Goal: Task Accomplishment & Management: Manage account settings

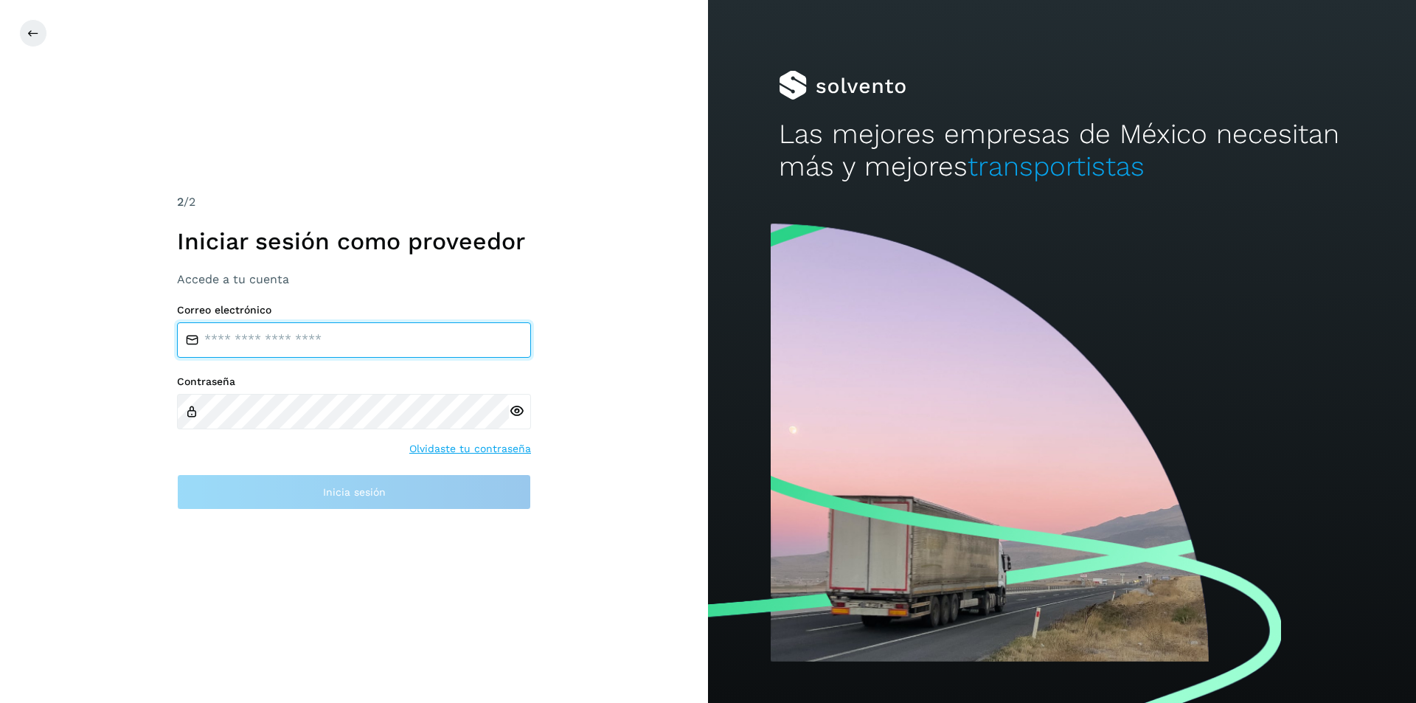
type input "**********"
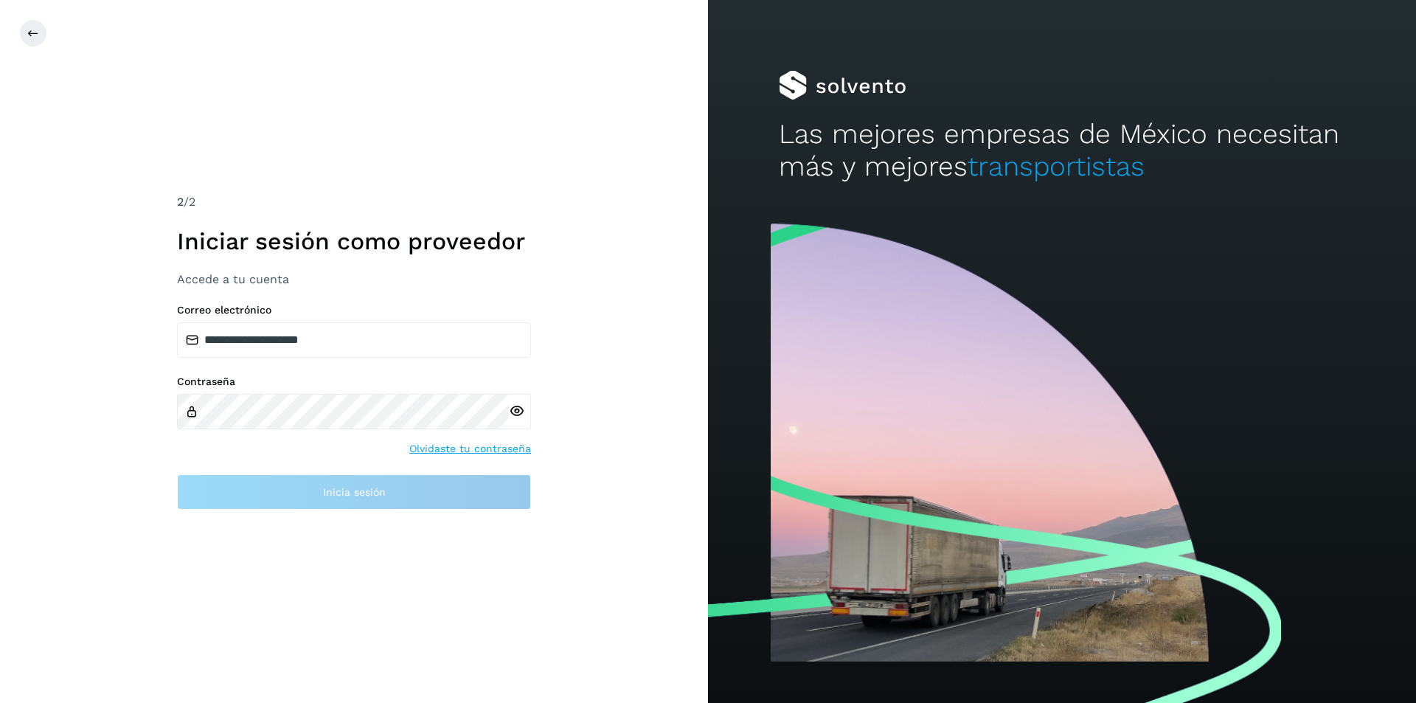
click at [515, 411] on icon at bounding box center [516, 411] width 15 height 15
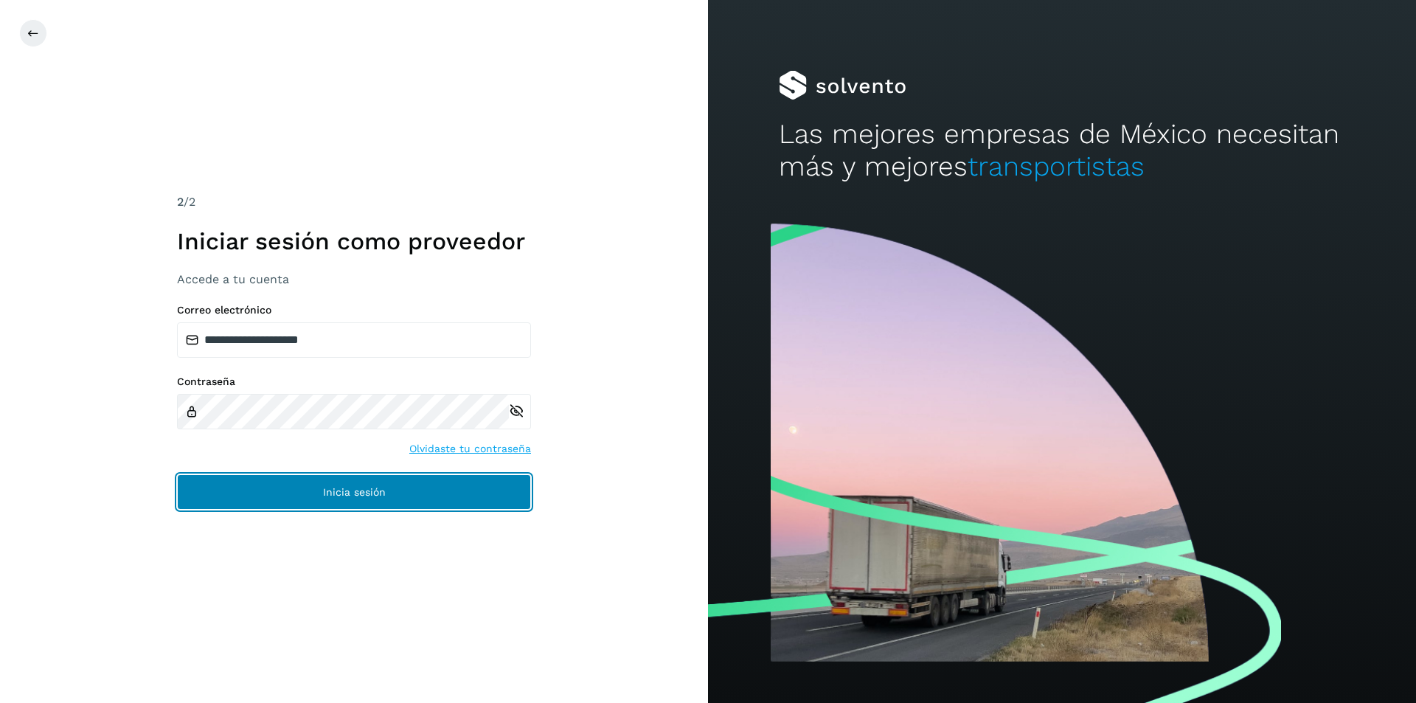
click at [462, 487] on button "Inicia sesión" at bounding box center [354, 491] width 354 height 35
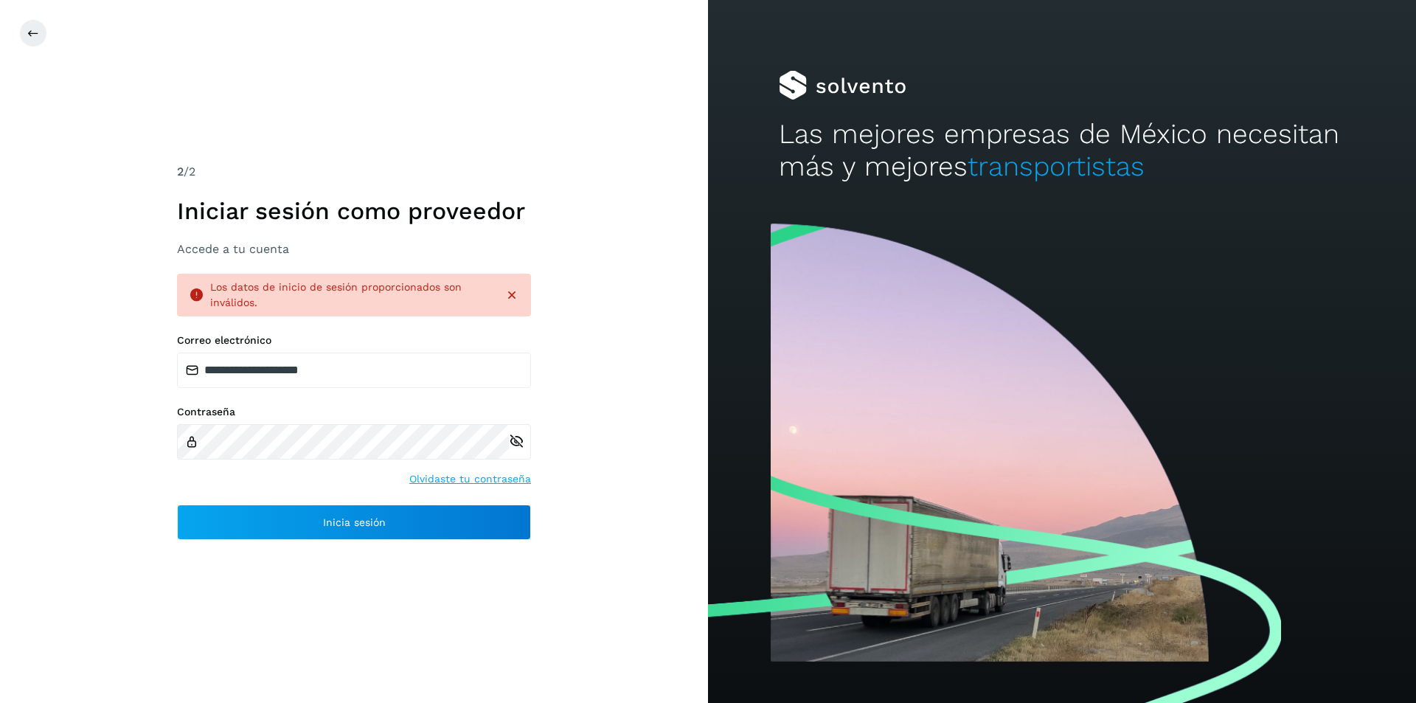
click at [515, 295] on icon at bounding box center [512, 295] width 15 height 15
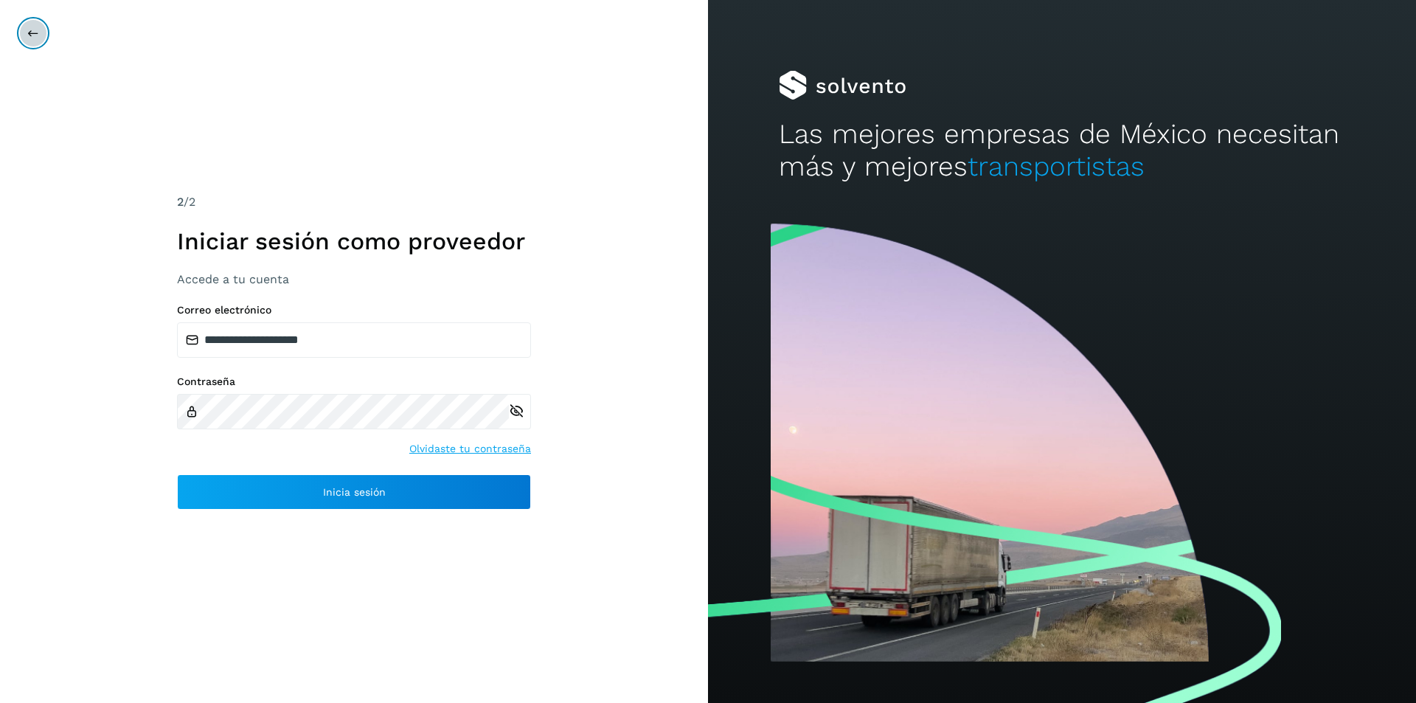
click at [29, 33] on icon at bounding box center [33, 33] width 12 height 12
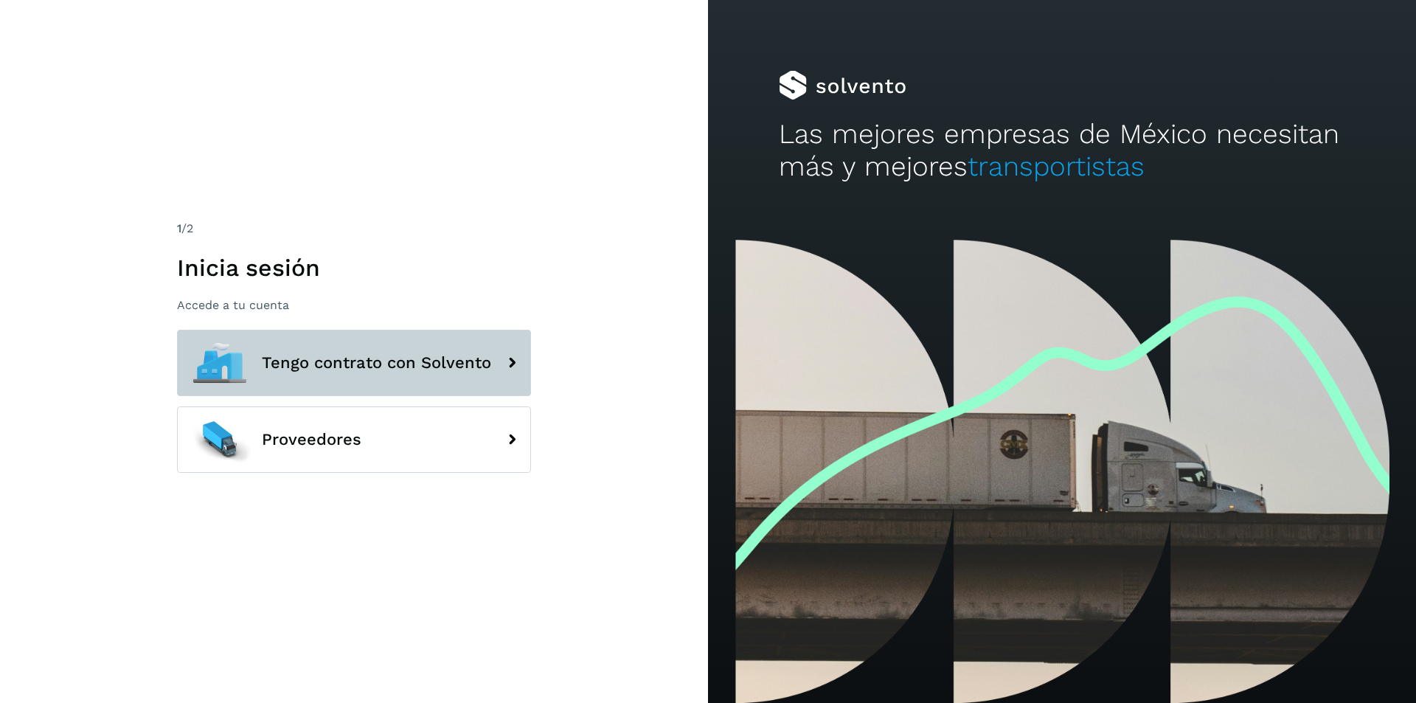
click at [457, 364] on span "Tengo contrato con Solvento" at bounding box center [376, 363] width 229 height 18
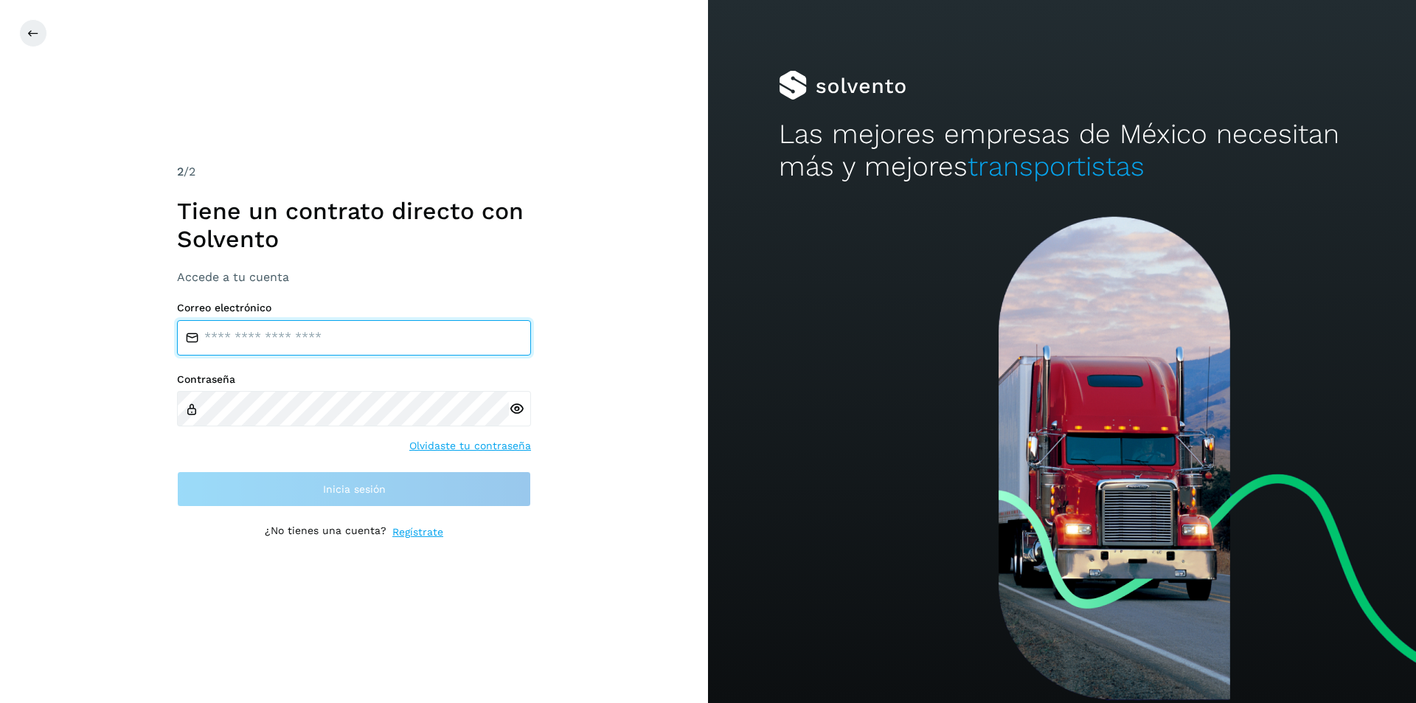
type input "**********"
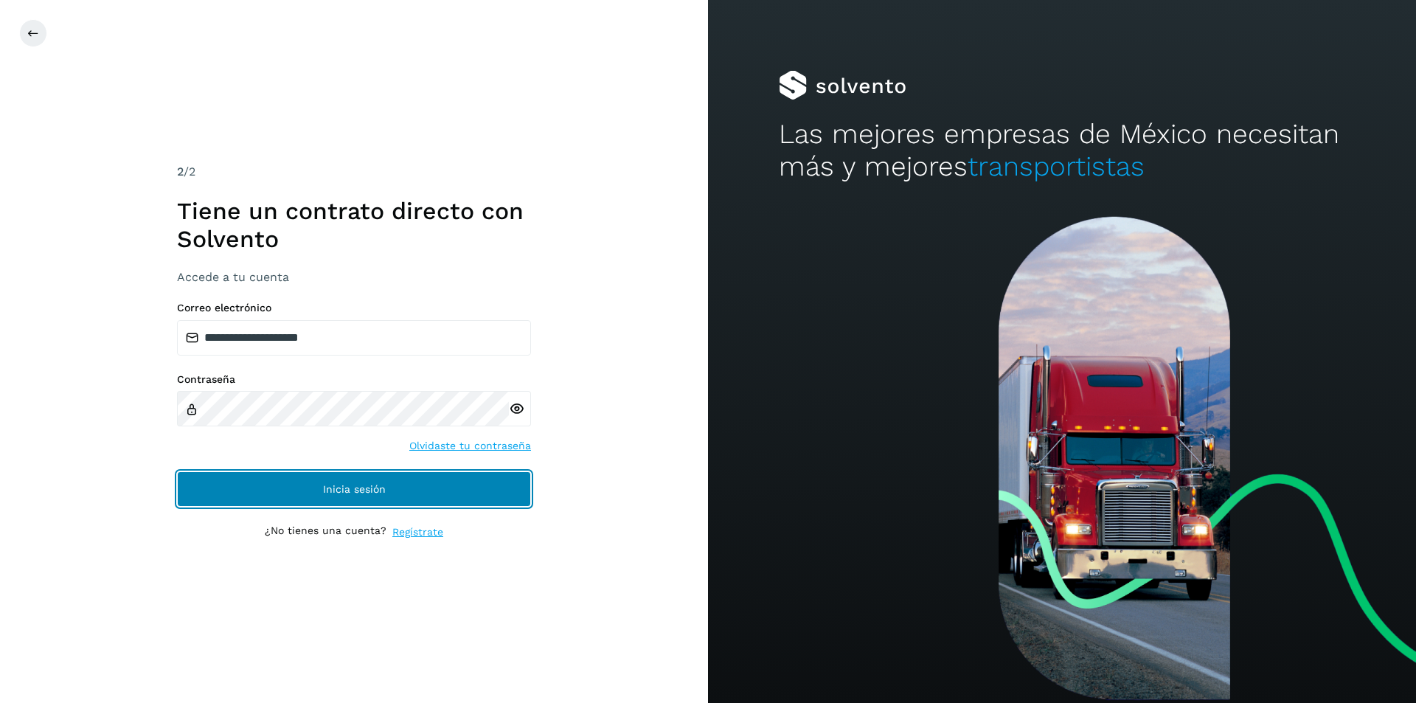
click at [479, 477] on button "Inicia sesión" at bounding box center [354, 488] width 354 height 35
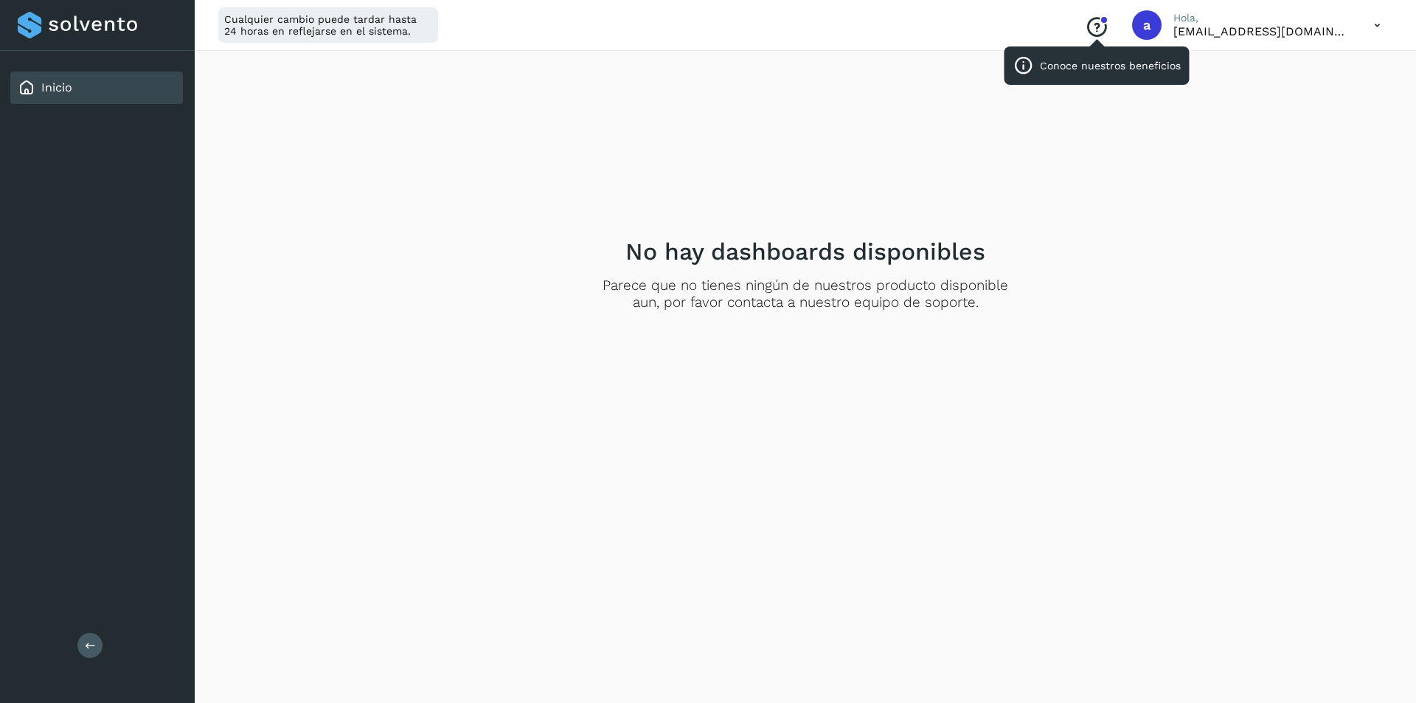
click at [1109, 22] on icon "Conoce nuestros beneficios" at bounding box center [1097, 27] width 24 height 24
click at [134, 89] on div "Inicio" at bounding box center [96, 88] width 173 height 32
drag, startPoint x: 134, startPoint y: 89, endPoint x: 522, endPoint y: 183, distance: 399.2
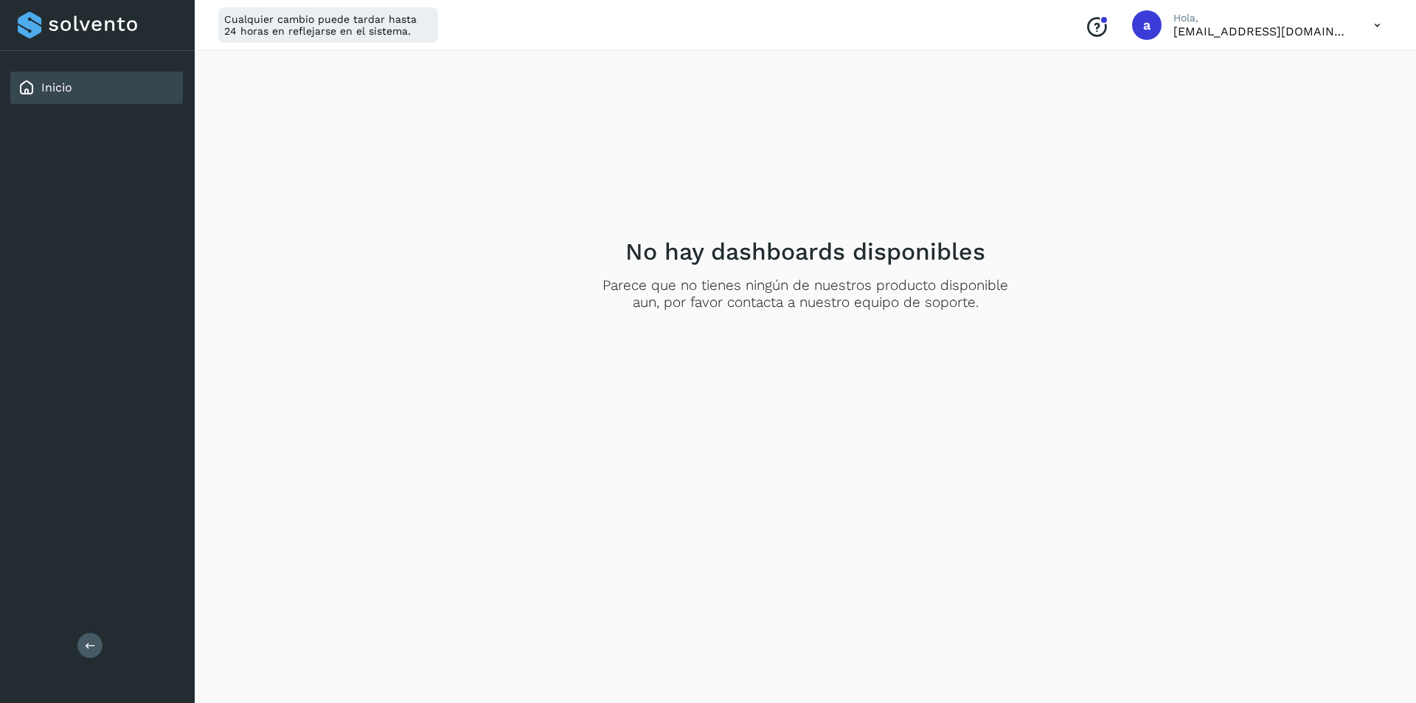
click at [522, 183] on div "No hay dashboards disponibles Parece que no tienes ningún de nuestros producto …" at bounding box center [805, 274] width 1186 height 422
click at [1379, 27] on icon at bounding box center [1378, 25] width 30 height 30
click at [1275, 69] on div "Documentación" at bounding box center [1305, 66] width 176 height 28
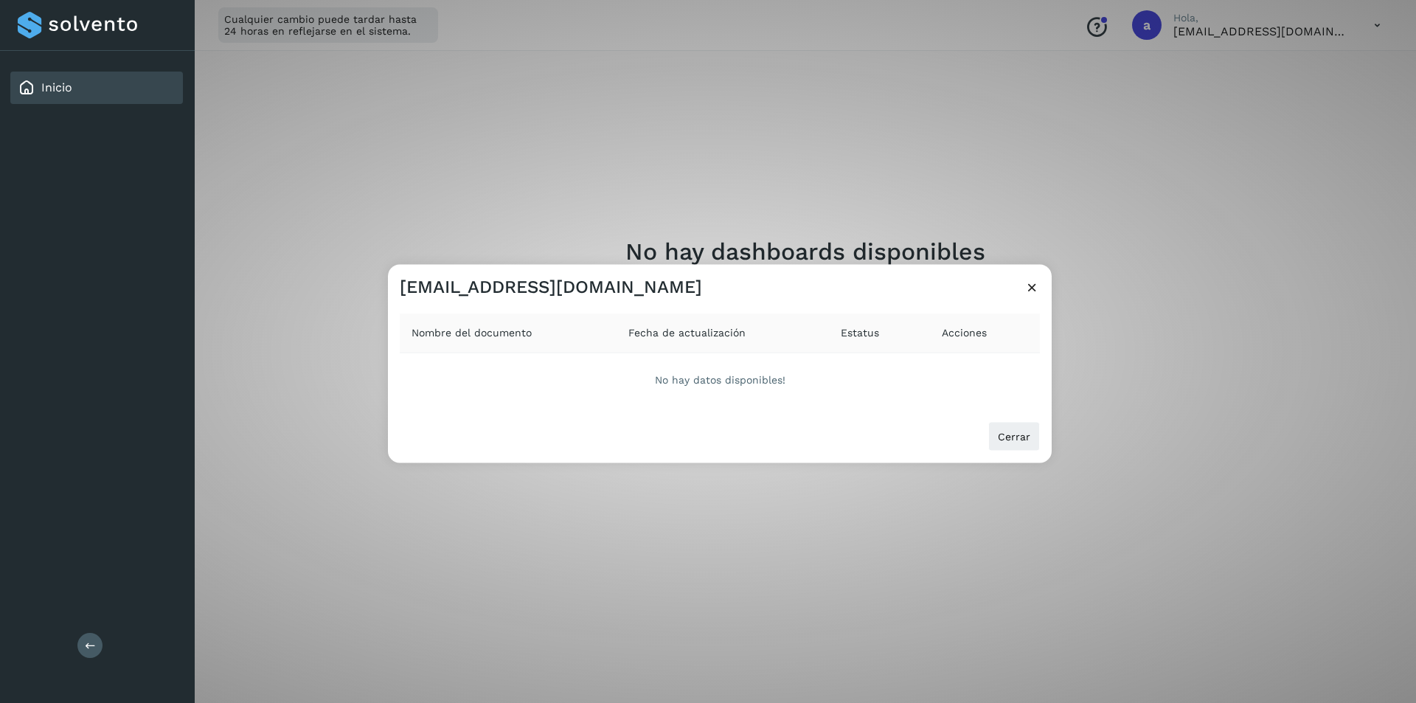
click at [1034, 283] on icon at bounding box center [1032, 286] width 15 height 15
